Goal: Browse casually

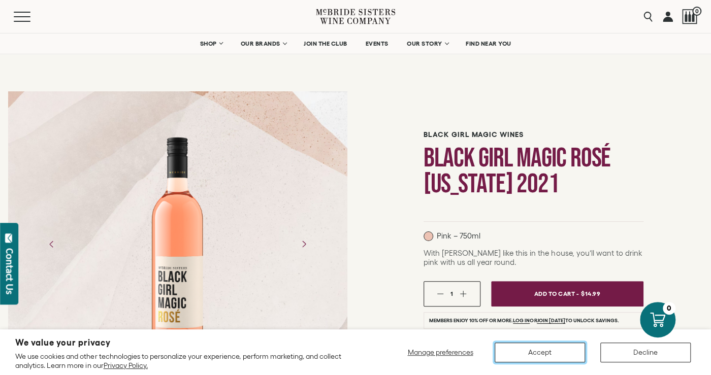
click at [548, 357] on button "Accept" at bounding box center [540, 353] width 90 height 20
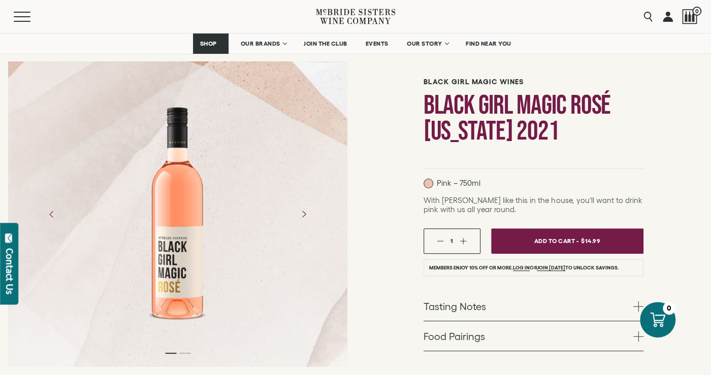
scroll to position [150, 0]
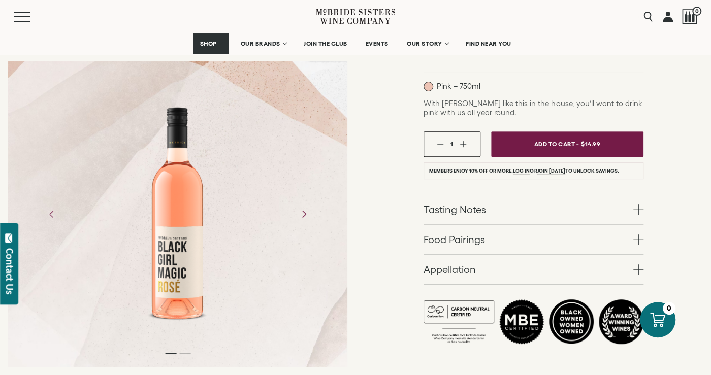
click at [301, 213] on icon "Next" at bounding box center [304, 214] width 18 height 18
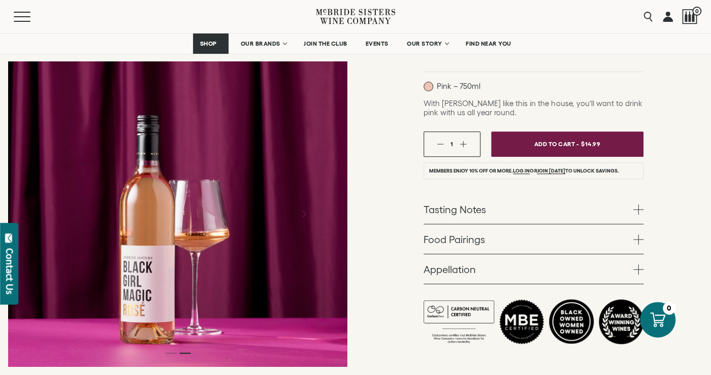
click at [301, 213] on icon "Next" at bounding box center [304, 214] width 18 height 18
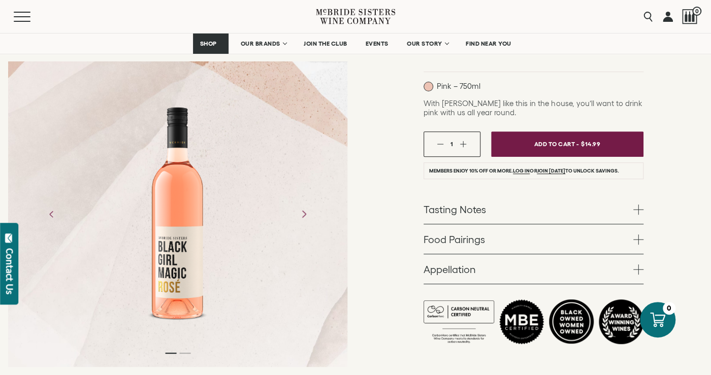
click at [301, 213] on icon "Next" at bounding box center [304, 214] width 18 height 18
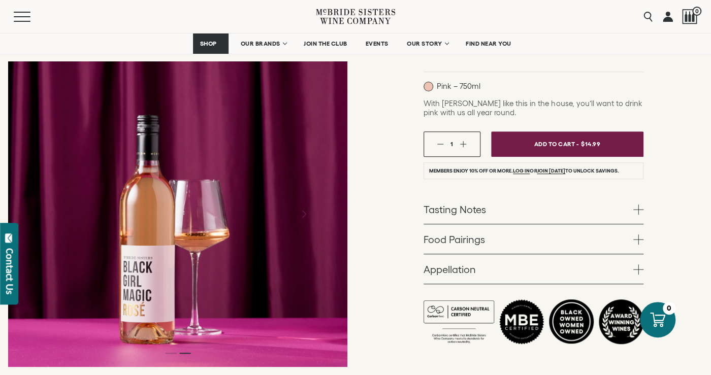
click at [301, 213] on icon "Next" at bounding box center [304, 214] width 18 height 18
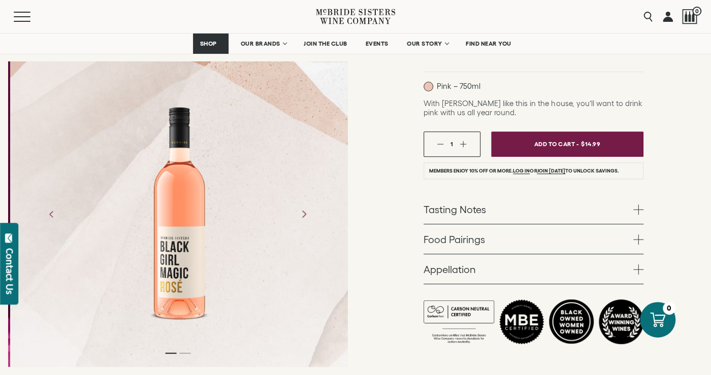
click at [301, 213] on icon "Next" at bounding box center [304, 214] width 18 height 18
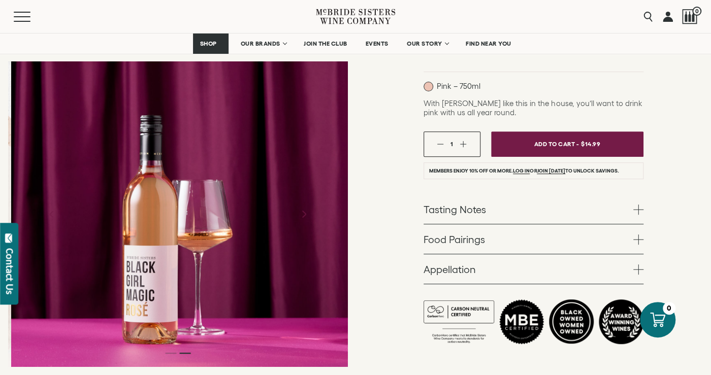
click at [301, 213] on icon "Next" at bounding box center [304, 214] width 18 height 18
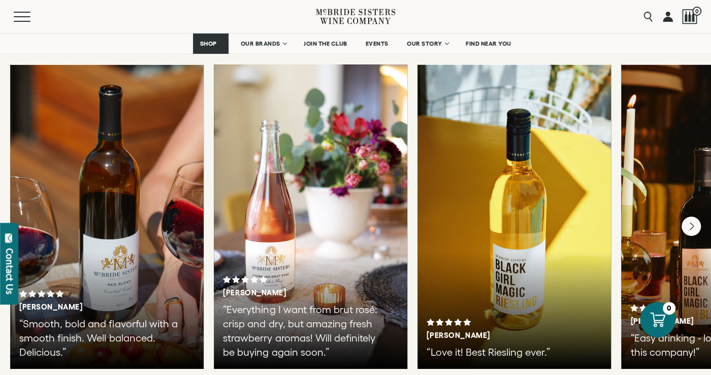
scroll to position [1730, 0]
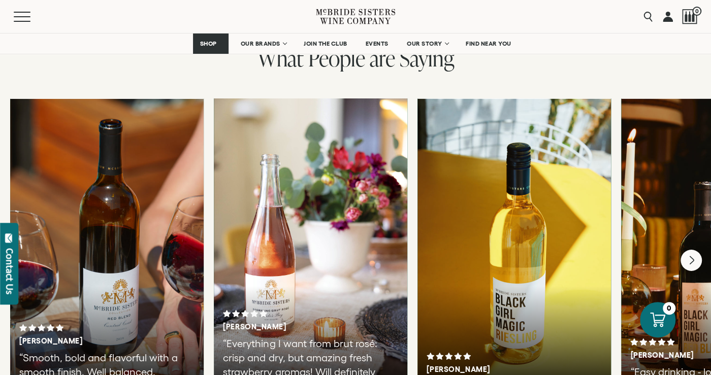
click at [691, 250] on icon "Next" at bounding box center [691, 260] width 21 height 21
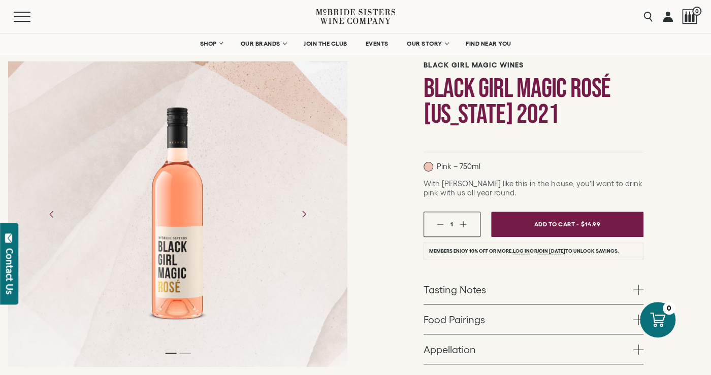
scroll to position [0, 0]
